Goal: Navigation & Orientation: Find specific page/section

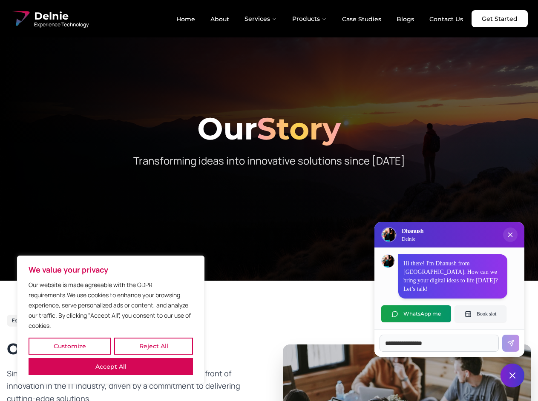
click at [69, 346] on button "Customize" at bounding box center [70, 346] width 82 height 17
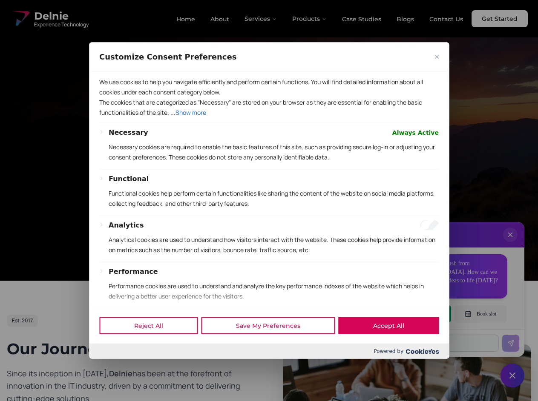
click at [153, 346] on div at bounding box center [269, 200] width 538 height 401
click at [111, 367] on div "Necessary Always Active Necessary cookies are required to enable the basic feat…" at bounding box center [268, 258] width 339 height 263
click at [269, 200] on div "Functional Functional cookies help perform certain functionalities like sharing…" at bounding box center [274, 195] width 330 height 42
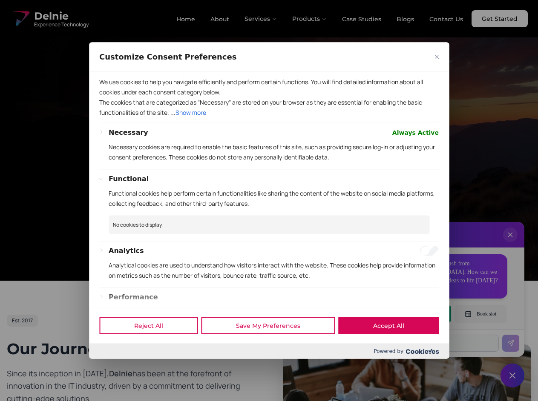
click at [261, 19] on div at bounding box center [269, 200] width 538 height 401
click at [309, 19] on div at bounding box center [269, 200] width 538 height 401
click at [510, 243] on div at bounding box center [269, 200] width 538 height 401
click at [416, 314] on div "Reject All Save My Preferences Accept All" at bounding box center [269, 326] width 360 height 36
click at [480, 314] on div at bounding box center [269, 200] width 538 height 401
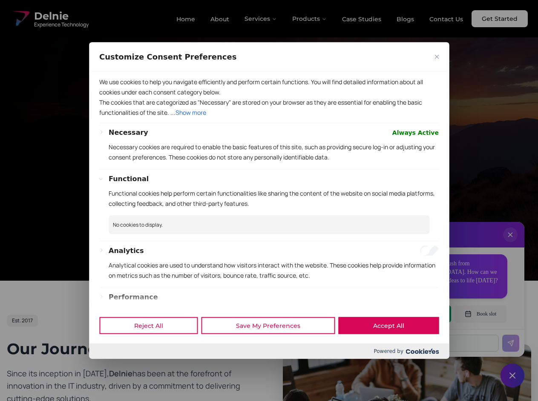
click at [512, 376] on div at bounding box center [269, 200] width 538 height 401
